Goal: Task Accomplishment & Management: Manage account settings

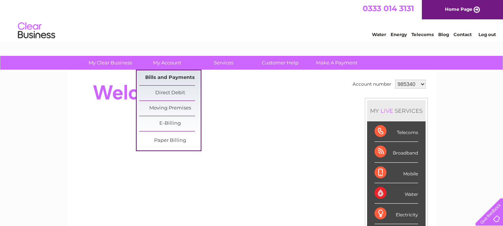
click at [163, 77] on link "Bills and Payments" at bounding box center [169, 77] width 61 height 15
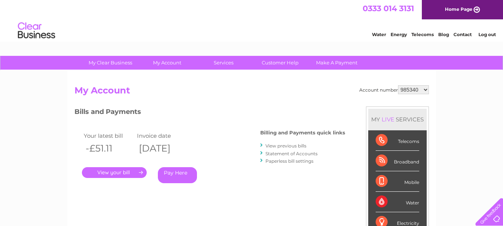
click at [423, 91] on select "985340 985341 985349 985350 985351 985352 985353 985354 985356 985357 985359 10…" at bounding box center [413, 89] width 31 height 9
select select "1064984"
click at [398, 85] on select "985340 985341 985349 985350 985351 985352 985353 985354 985356 985357 985359 10…" at bounding box center [413, 89] width 31 height 9
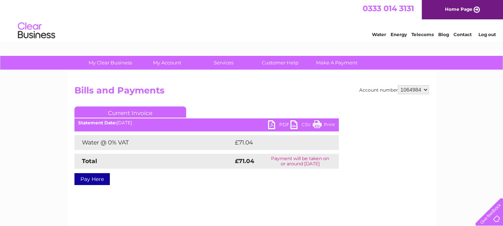
click at [425, 89] on select "985340 985341 985349 985350 985351 985352 985353 985354 985356 985357 985359 10…" at bounding box center [413, 89] width 31 height 9
select select "1064815"
click at [398, 85] on select "985340 985341 985349 985350 985351 985352 985353 985354 985356 985357 985359 10…" at bounding box center [413, 89] width 31 height 9
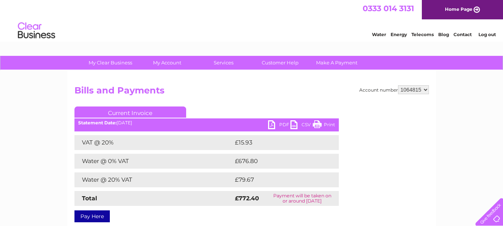
click at [274, 124] on link "PDF" at bounding box center [279, 125] width 22 height 11
click at [424, 90] on select "985340 985341 985349 985350 985351 985352 985353 985354 985356 985357 985359 10…" at bounding box center [413, 89] width 31 height 9
click at [424, 88] on select "985340 985341 985349 985350 985351 985352 985353 985354 985356 985357 985359 10…" at bounding box center [413, 89] width 31 height 9
select select "985359"
click at [398, 85] on select "985340 985341 985349 985350 985351 985352 985353 985354 985356 985357 985359 10…" at bounding box center [413, 89] width 31 height 9
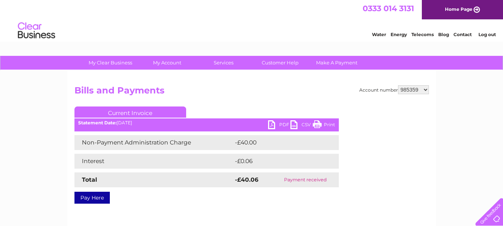
click at [428, 89] on select "985340 985341 985349 985350 985351 985352 985353 985354 985356 985357 985359 10…" at bounding box center [413, 89] width 31 height 9
select select "985357"
click at [398, 85] on select "985340 985341 985349 985350 985351 985352 985353 985354 985356 985357 985359 10…" at bounding box center [413, 89] width 31 height 9
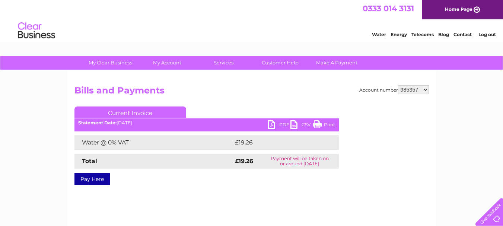
click at [271, 124] on link "PDF" at bounding box center [279, 125] width 22 height 11
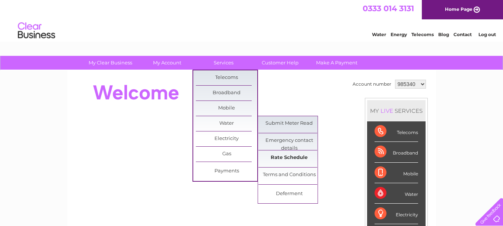
click at [284, 159] on link "Rate Schedule" at bounding box center [288, 157] width 61 height 15
